Goal: Task Accomplishment & Management: Manage account settings

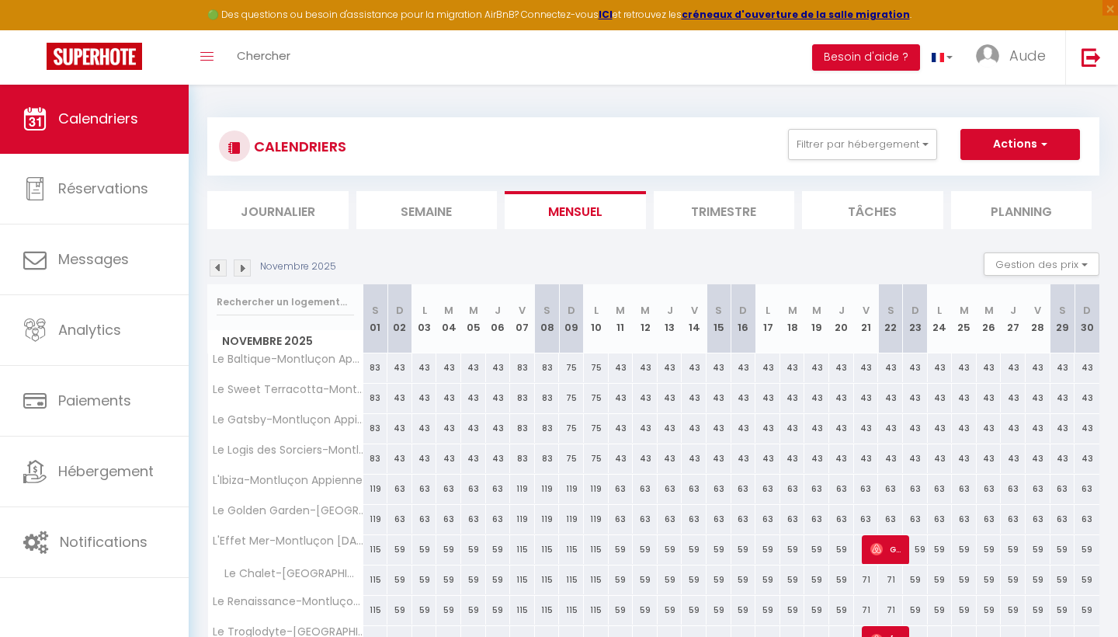
scroll to position [289, 0]
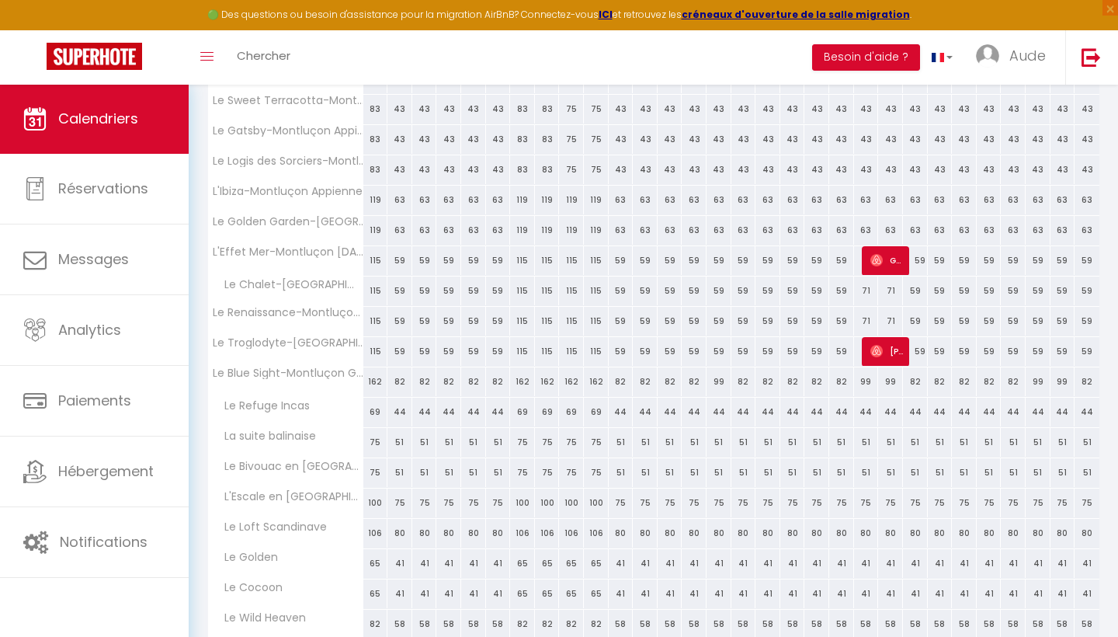
click at [85, 109] on span "Calendriers" at bounding box center [98, 118] width 80 height 19
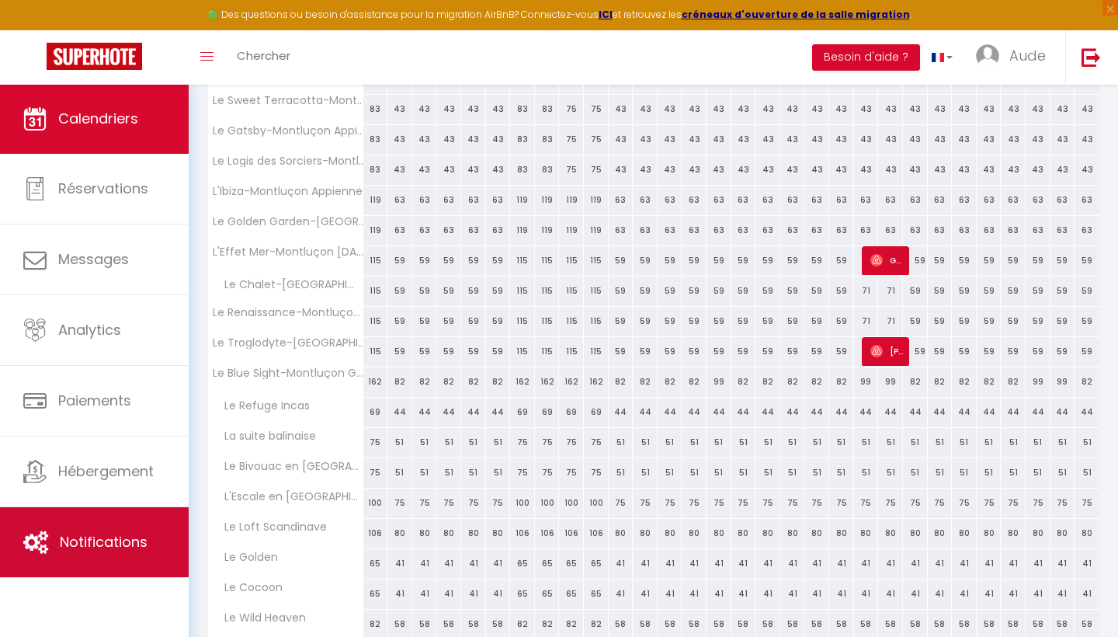
click at [78, 550] on span "Notifications" at bounding box center [104, 541] width 88 height 19
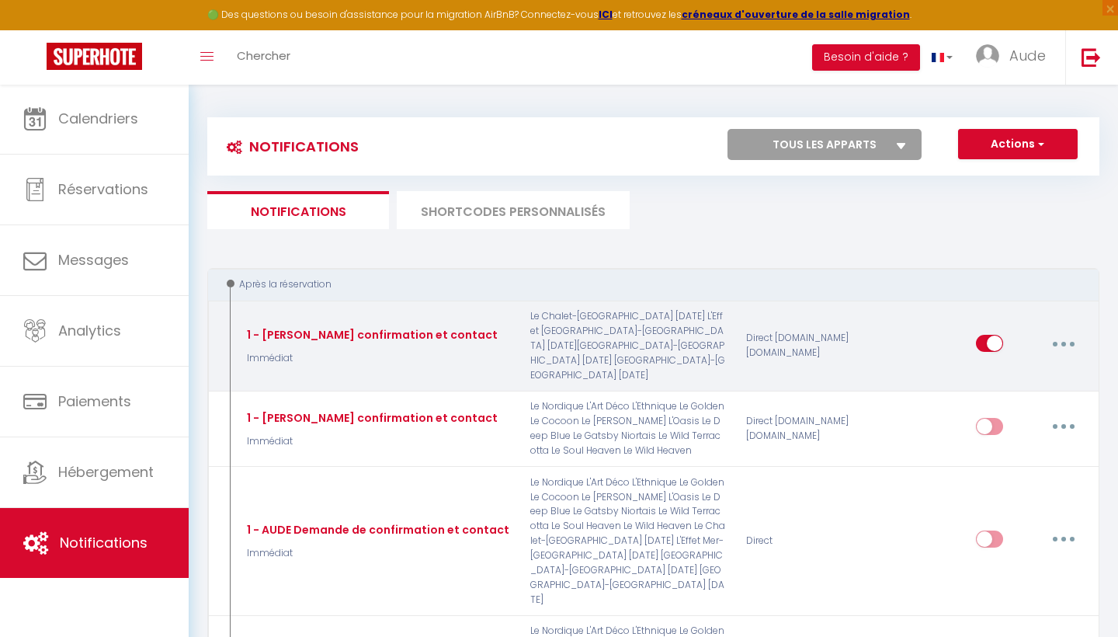
click at [1057, 331] on button "button" at bounding box center [1063, 343] width 43 height 25
click at [1026, 366] on link "Editer" at bounding box center [1023, 379] width 115 height 26
type input "1 - [PERSON_NAME] confirmation et contact"
select select "Immédiat"
select select "if_booking_is_paid"
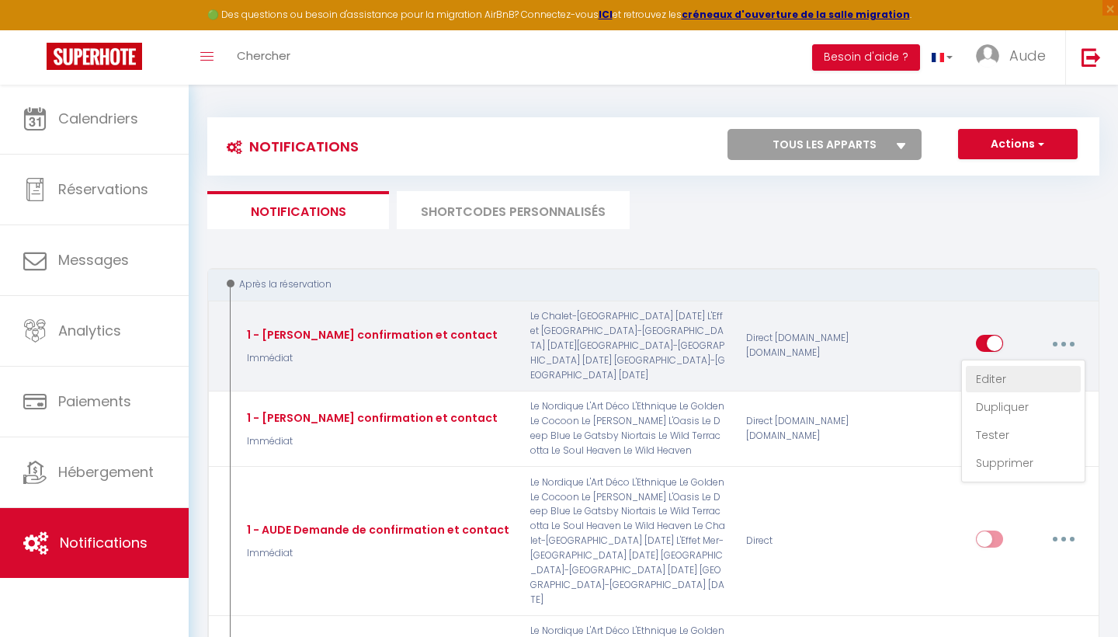
checkbox input "true"
checkbox input "false"
radio input "true"
type input "Merci de confirmer votre réservation - [BOOKING:ID] - [GUEST:FIRST_NAME] [GUEST…"
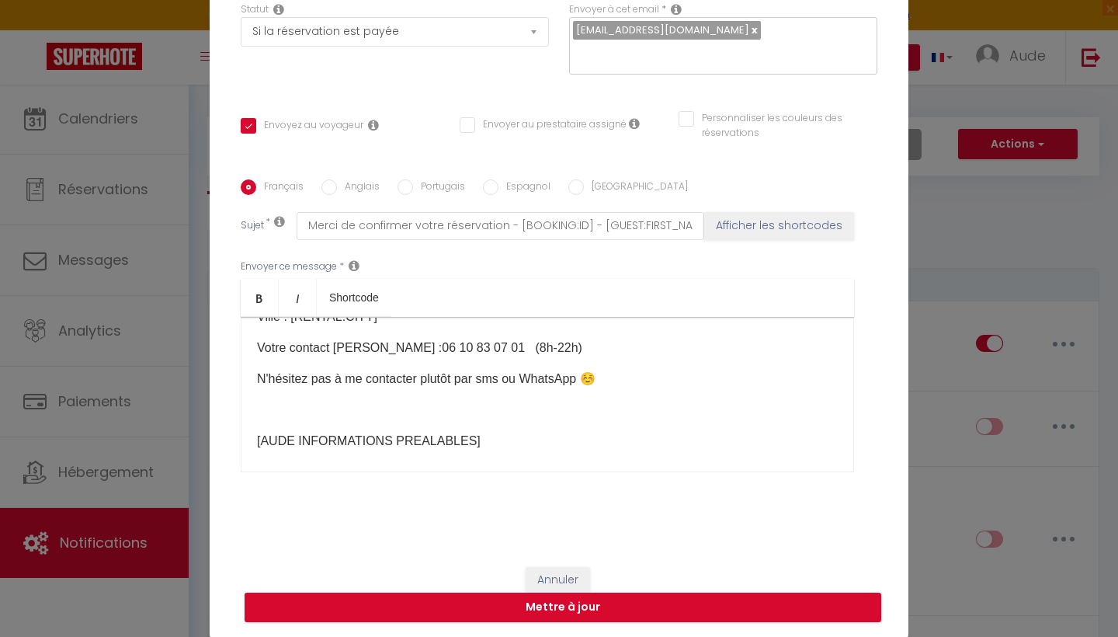
scroll to position [198, 0]
click at [372, 418] on p at bounding box center [547, 411] width 581 height 19
click at [346, 452] on p at bounding box center [547, 442] width 581 height 19
click at [572, 618] on button "Mettre à jour" at bounding box center [563, 608] width 637 height 30
checkbox input "true"
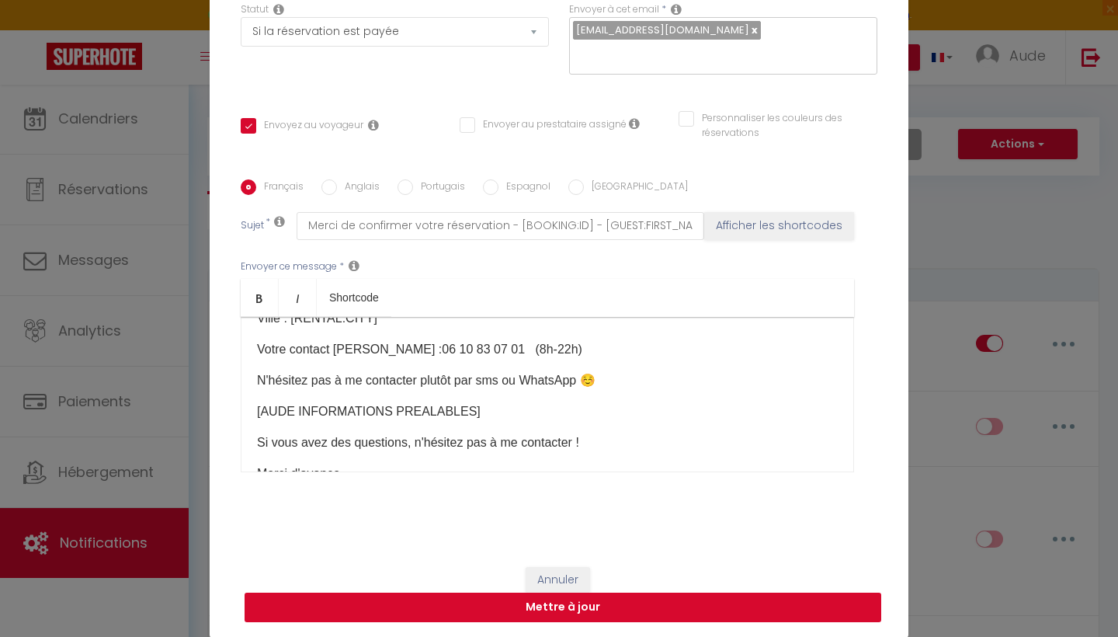
checkbox input "false"
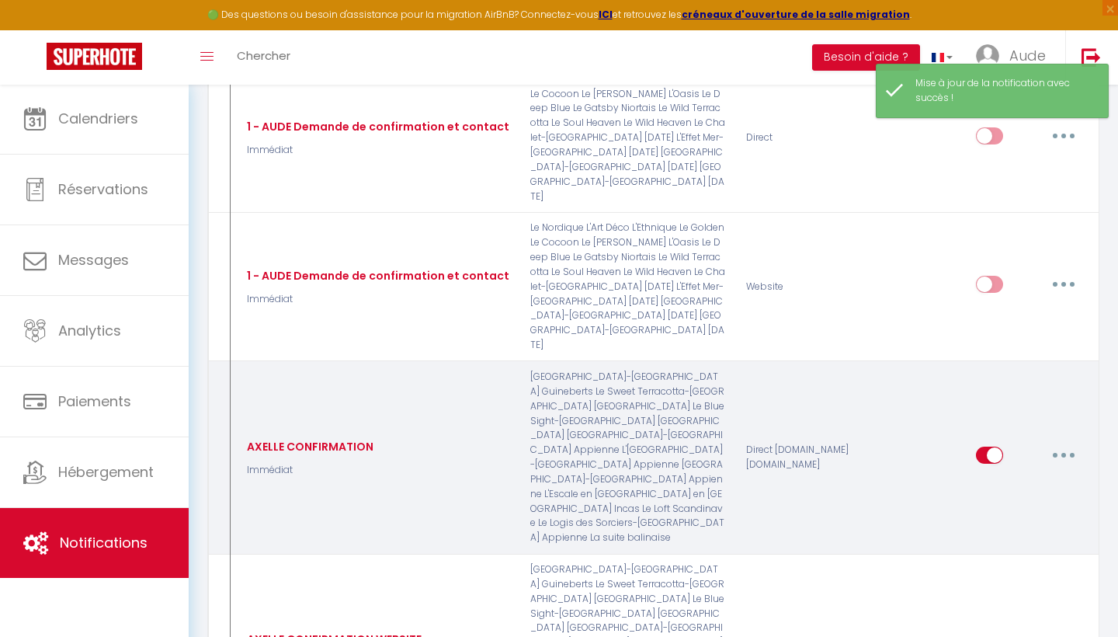
scroll to position [406, 0]
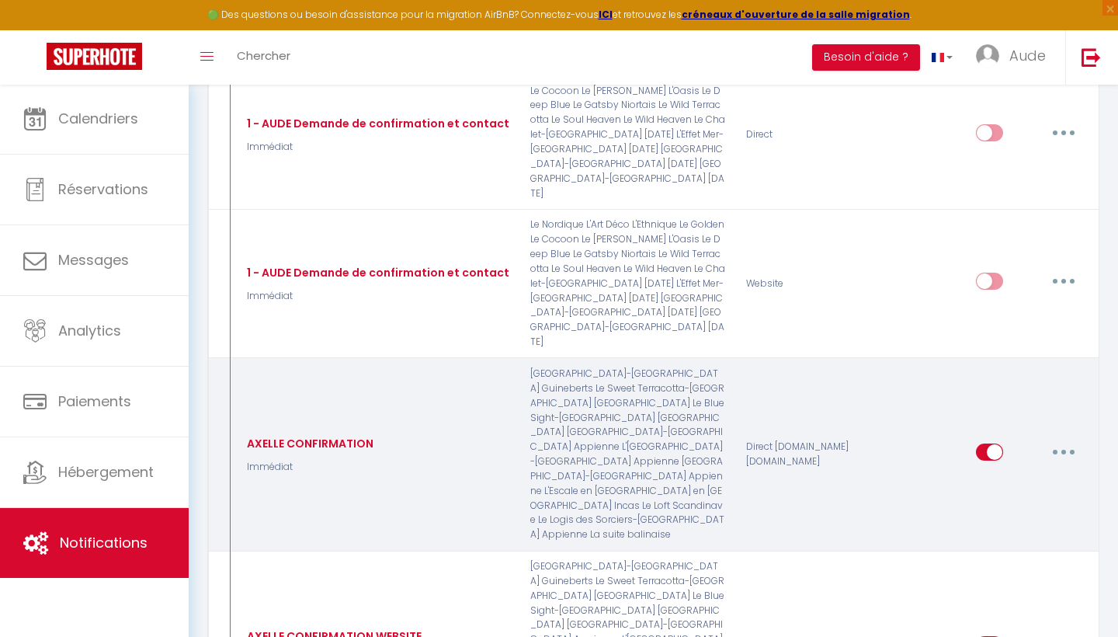
click at [1055, 440] on button "button" at bounding box center [1063, 452] width 43 height 25
click at [1000, 475] on link "Editer" at bounding box center [1023, 488] width 115 height 26
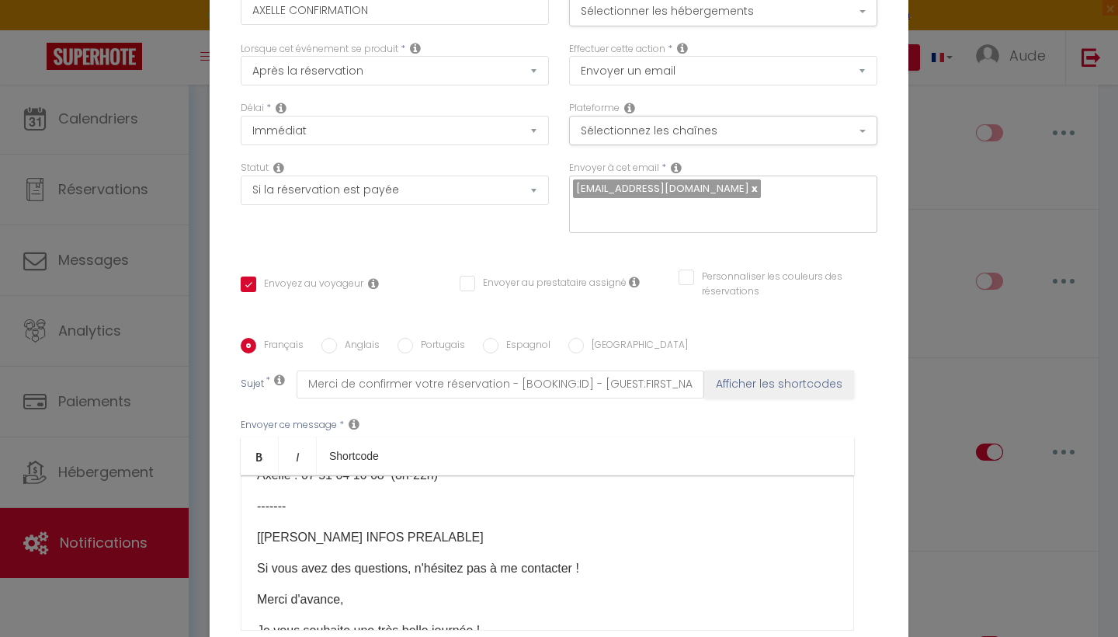
scroll to position [261, 0]
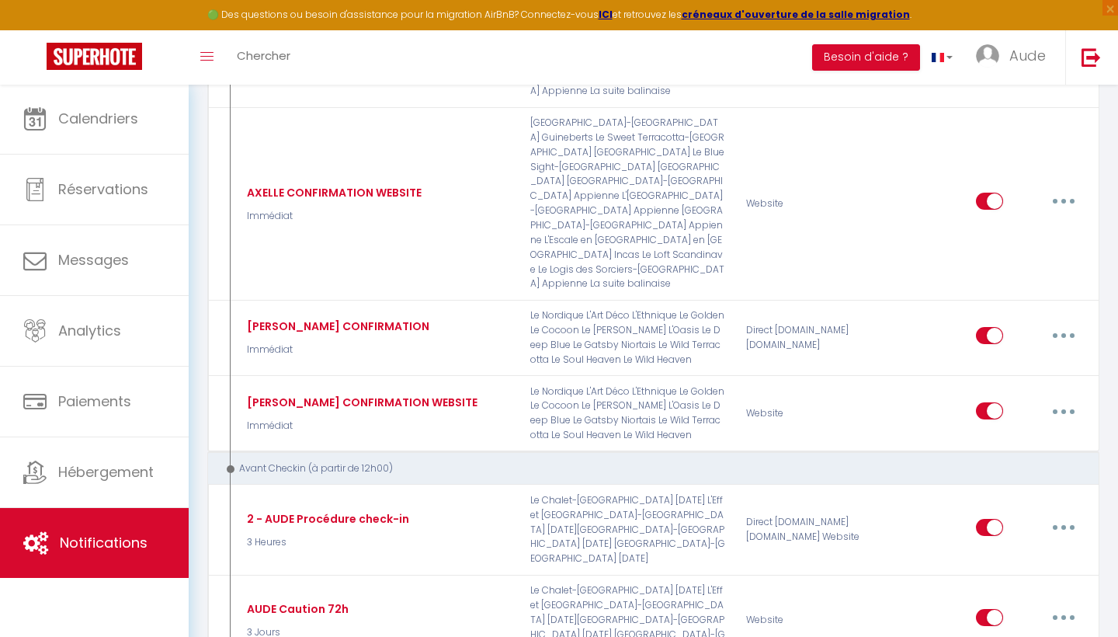
scroll to position [850, 0]
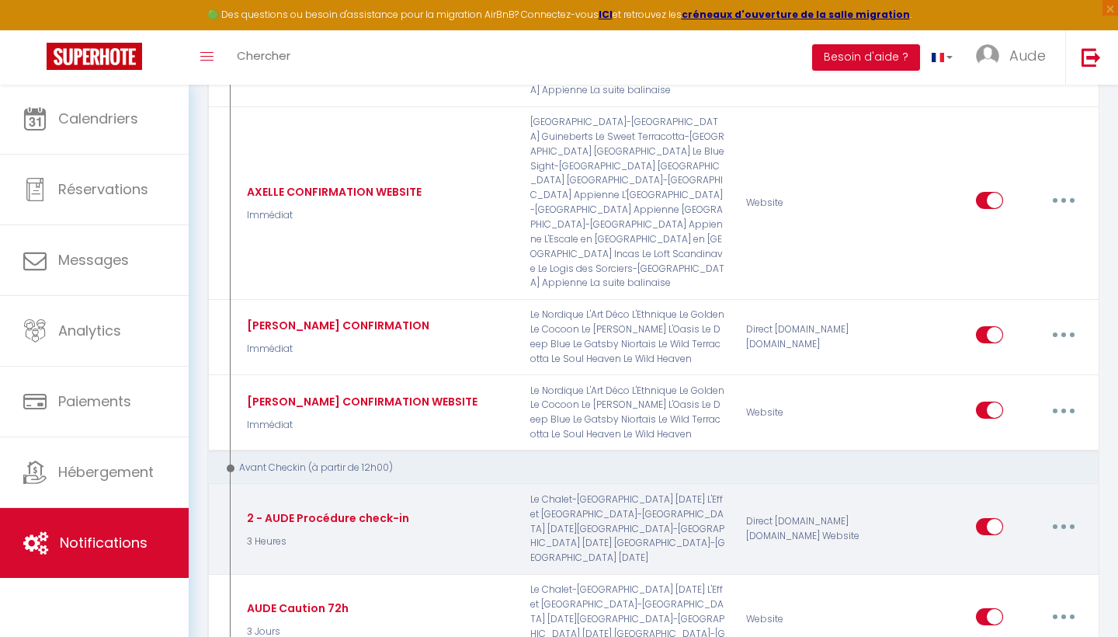
click at [1067, 514] on button "button" at bounding box center [1063, 526] width 43 height 25
click at [1014, 549] on link "Editer" at bounding box center [1023, 562] width 115 height 26
type input "2 - AUDE Procédure check-in"
select select "3 Heures"
select select "if_deposit_is_paid"
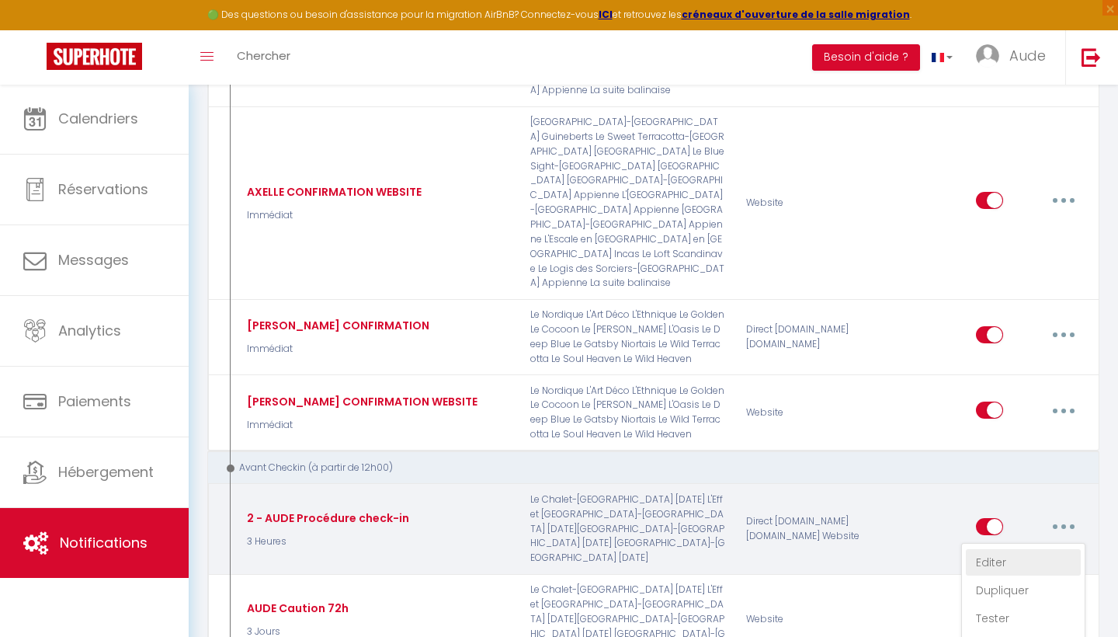
checkbox input "true"
checkbox input "false"
type input "Procédure d'arrivée au [RENTAL:NAME] le [CHECKING:DD-MM-YYYY]"
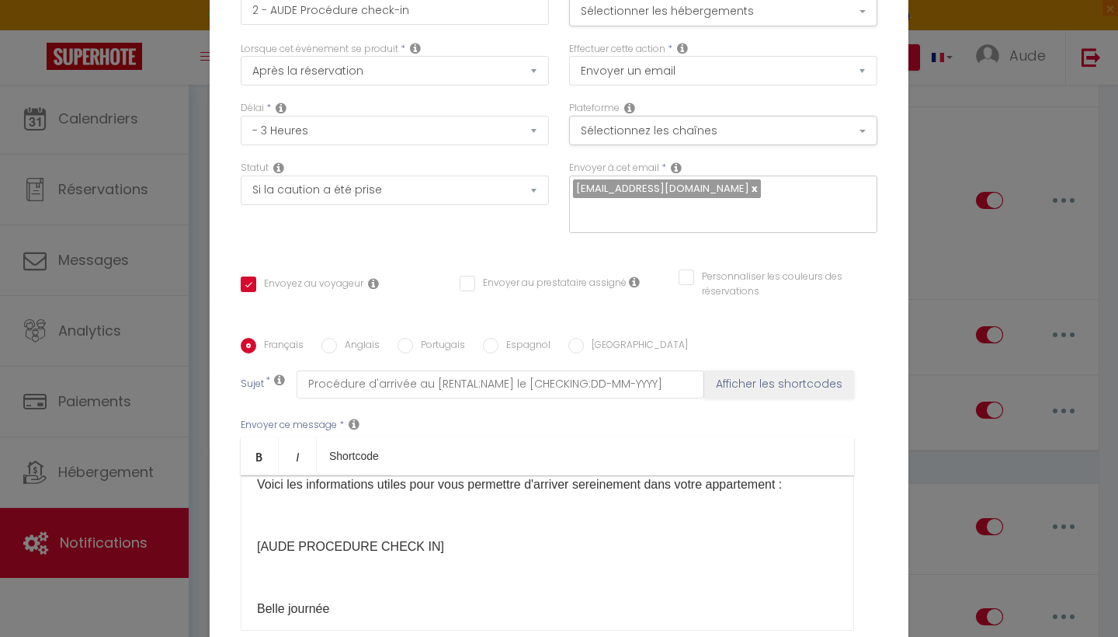
scroll to position [67, 0]
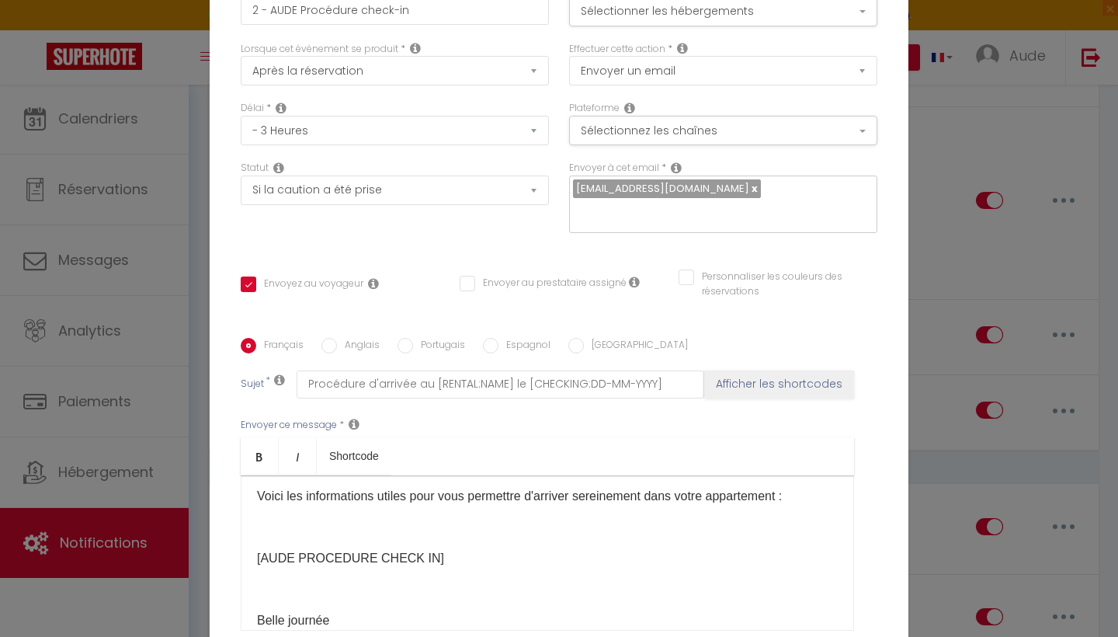
click at [405, 518] on p at bounding box center [547, 527] width 581 height 19
click at [362, 549] on p "​" at bounding box center [547, 558] width 581 height 19
checkbox input "true"
checkbox input "false"
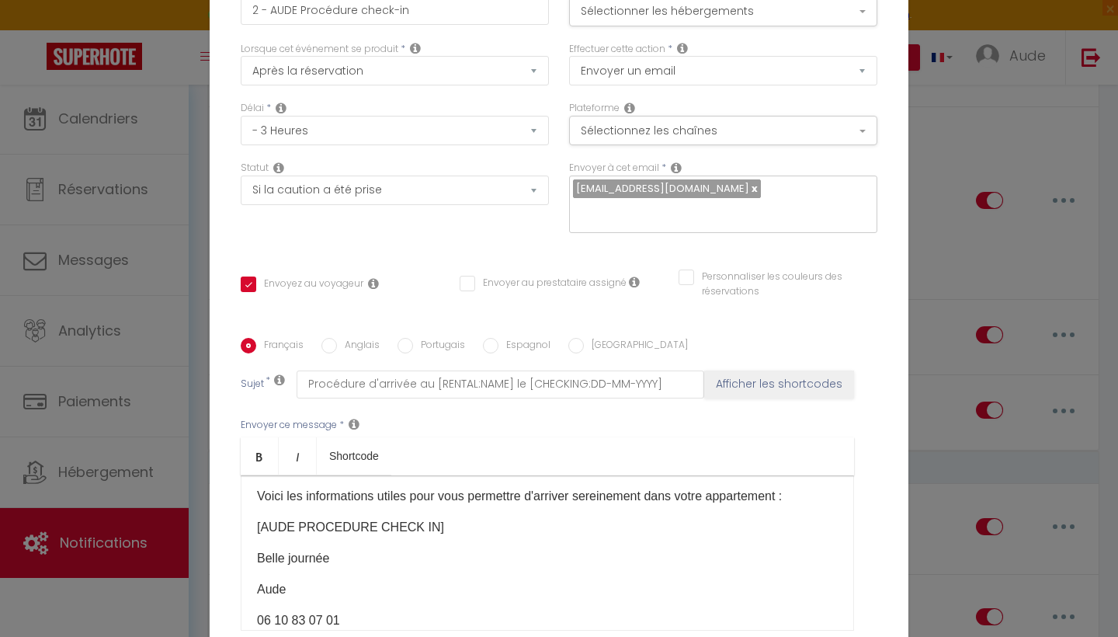
checkbox input "false"
select select "1"
select select
checkbox input "false"
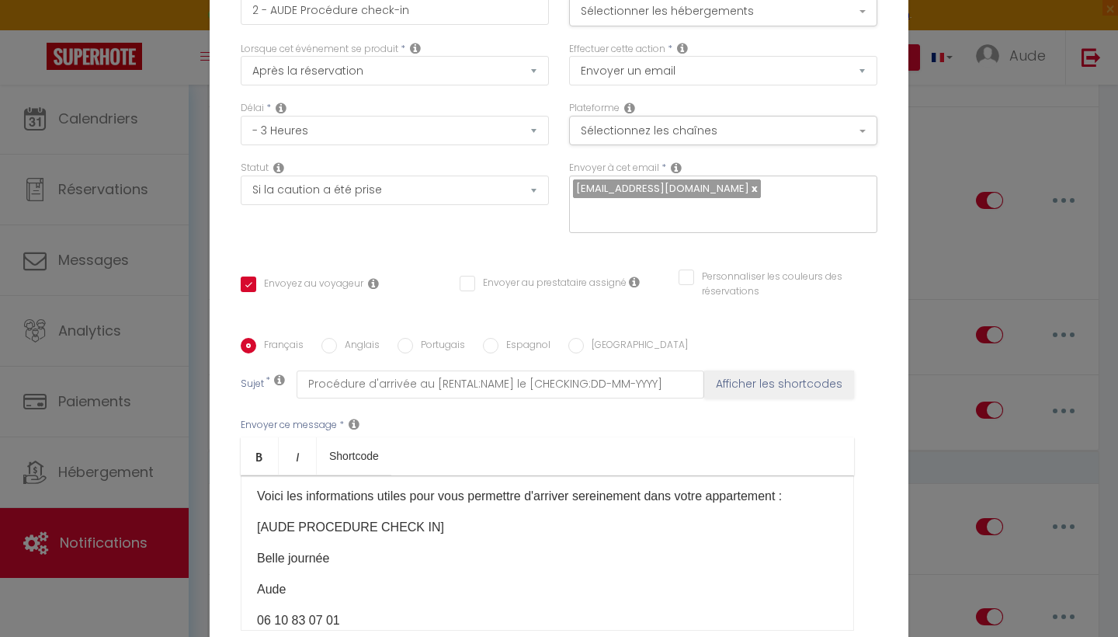
checkbox input "false"
radio input "false"
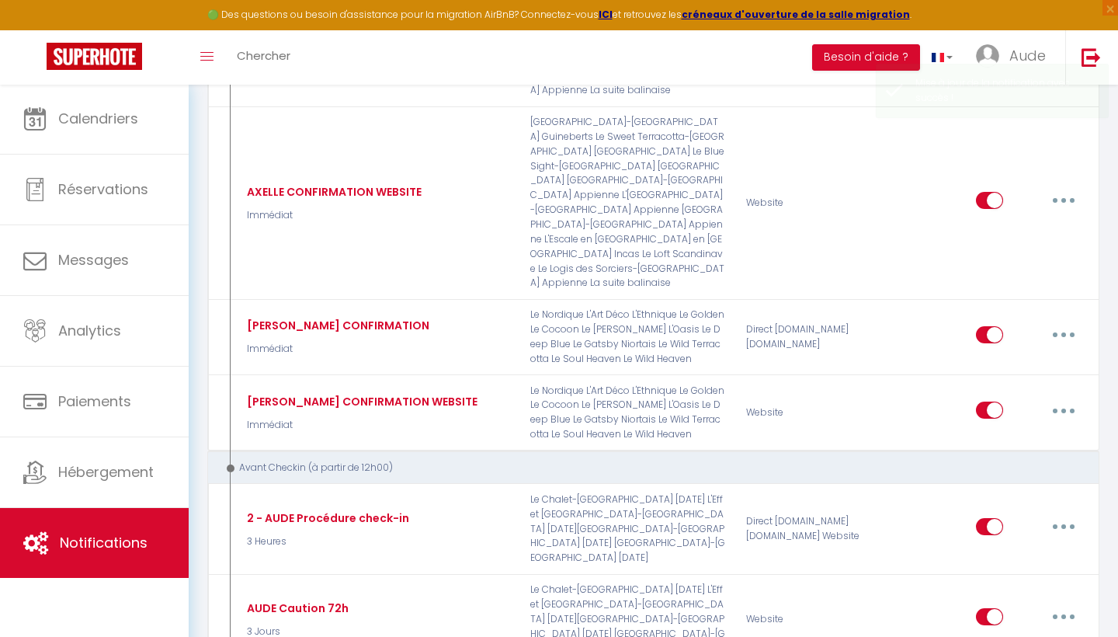
select select
checkbox input "false"
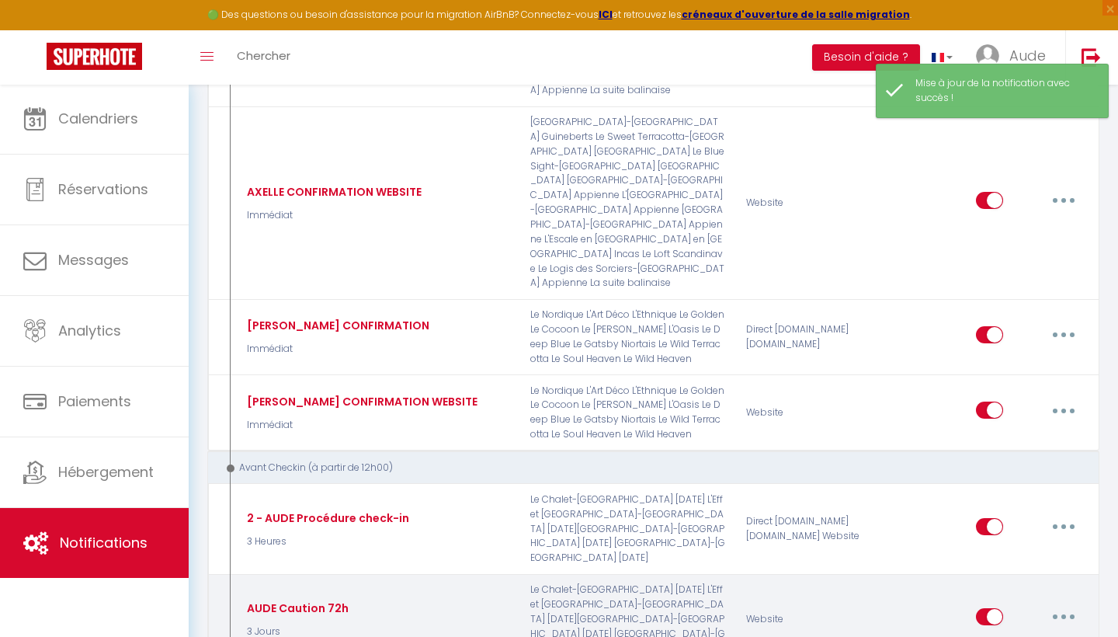
click at [1066, 614] on icon "button" at bounding box center [1064, 616] width 5 height 5
type input "AUDE Caution 72h"
select select "3 Jours"
select select "if_booking_is_paid"
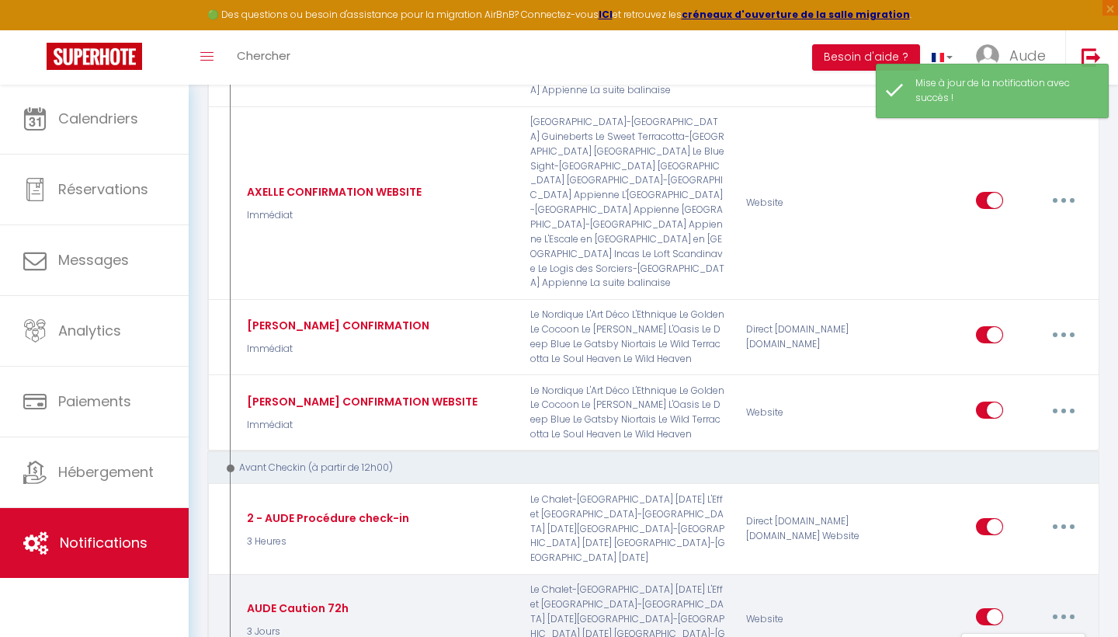
checkbox input "true"
checkbox input "false"
radio input "true"
type input "Caution 72h"
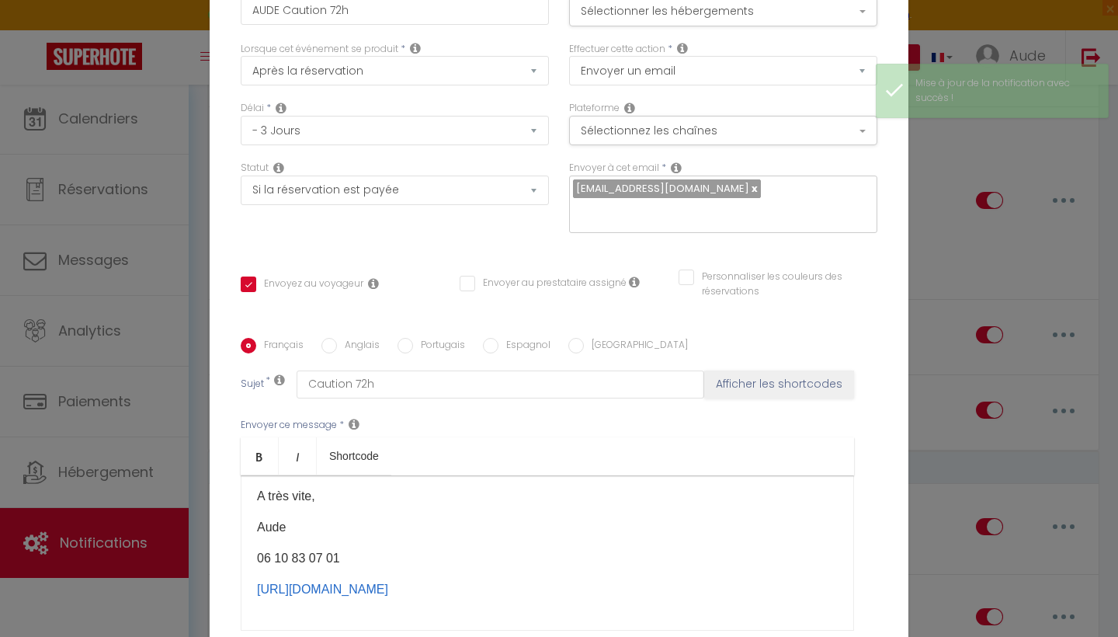
scroll to position [210, 0]
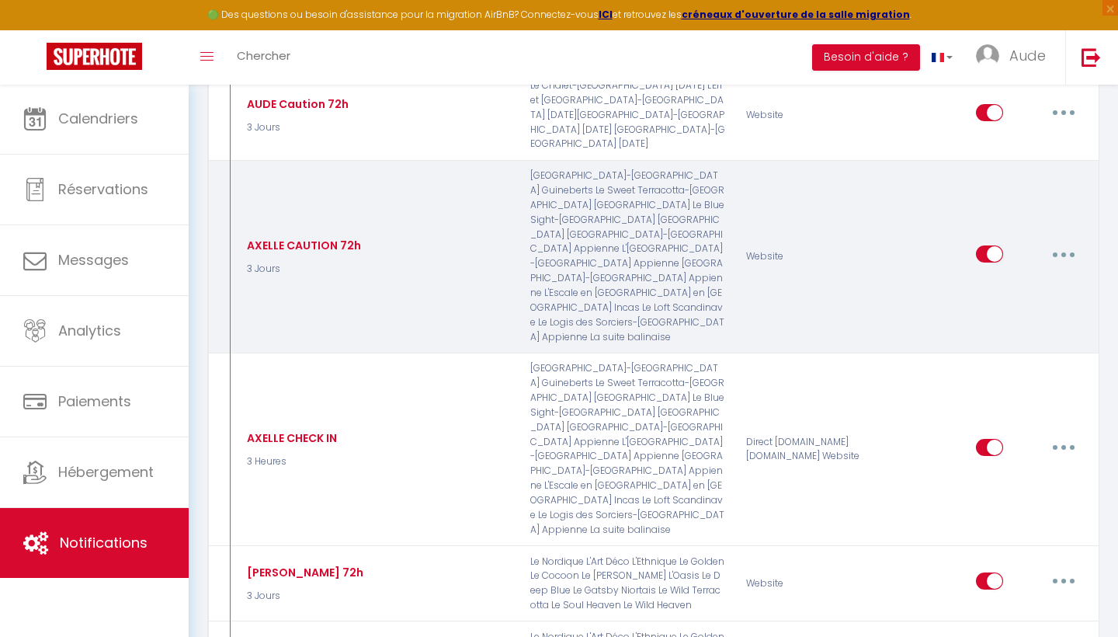
scroll to position [1362, 0]
